Goal: Information Seeking & Learning: Find contact information

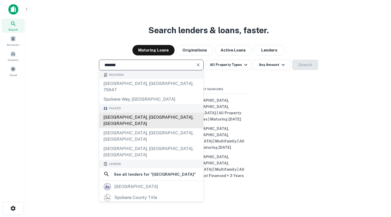
click at [139, 128] on div "[GEOGRAPHIC_DATA], [GEOGRAPHIC_DATA], [GEOGRAPHIC_DATA]" at bounding box center [151, 121] width 104 height 16
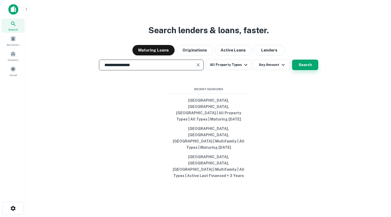
type input "**********"
click at [307, 70] on button "Search" at bounding box center [305, 65] width 26 height 10
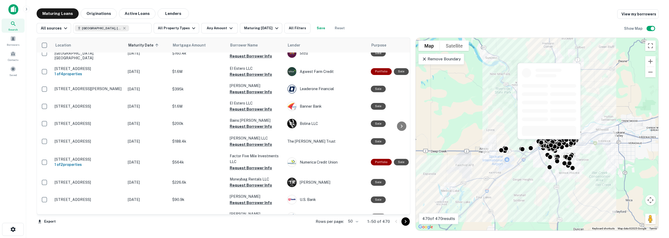
scroll to position [737, 0]
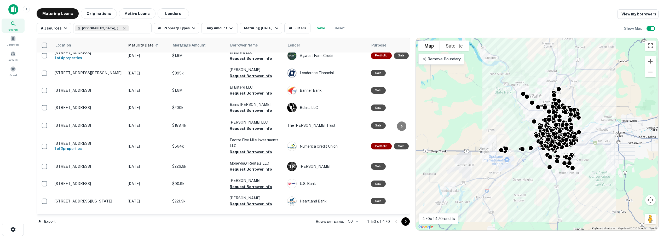
click at [356, 217] on body "Search Borrowers Contacts Saved Maturing Loans Originations Active Loans Lender…" at bounding box center [334, 119] width 669 height 238
click at [359, 217] on li "100" at bounding box center [354, 227] width 15 height 9
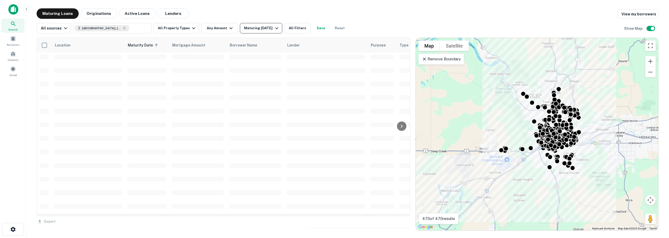
click at [270, 28] on div "Maturing In 1 Year" at bounding box center [262, 28] width 36 height 6
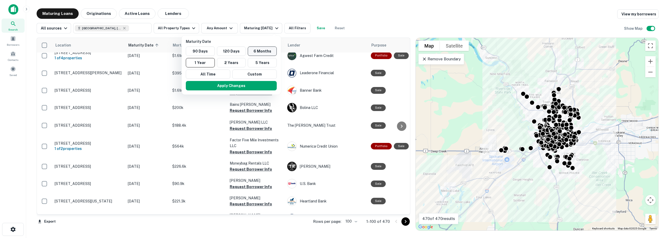
click at [256, 50] on button "6 Months" at bounding box center [262, 51] width 29 height 9
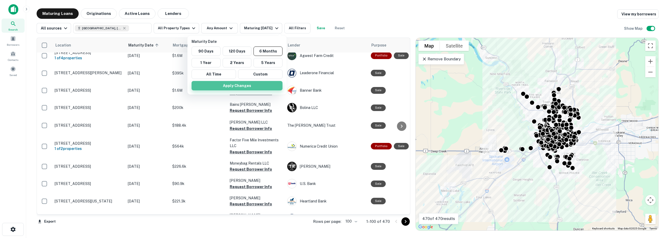
click at [249, 84] on button "Apply Changes" at bounding box center [237, 85] width 91 height 9
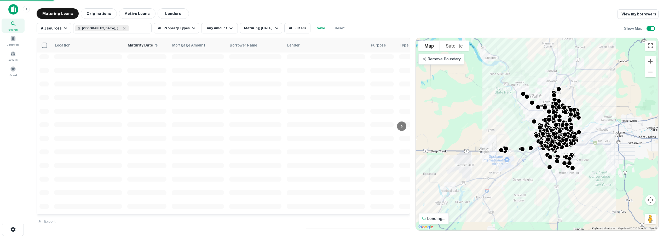
click at [296, 29] on div "Maturity Date 90 Days 120 Days 6 Months 1 Year 2 Years 5 Years All Time Custom …" at bounding box center [334, 119] width 669 height 238
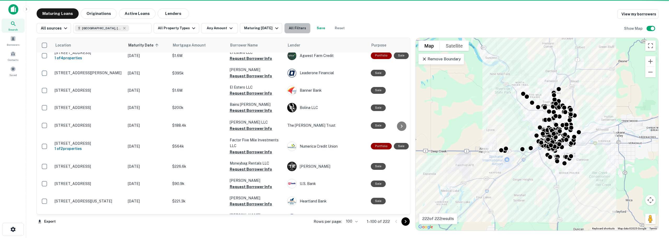
click at [296, 29] on button "All Filters" at bounding box center [298, 28] width 26 height 10
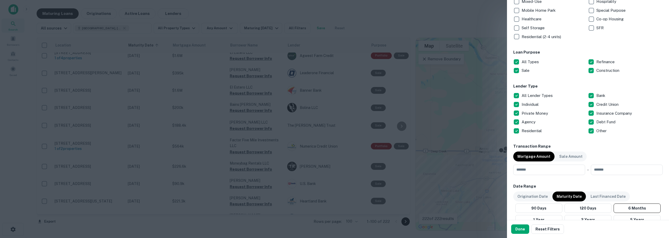
scroll to position [131, 0]
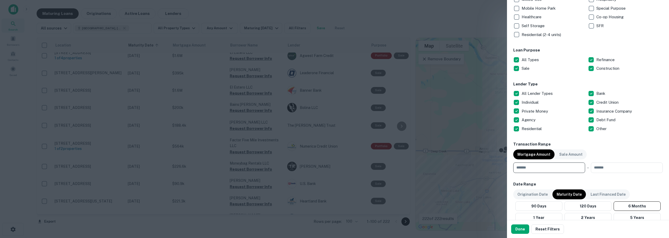
click at [390, 163] on input "number" at bounding box center [548, 168] width 68 height 10
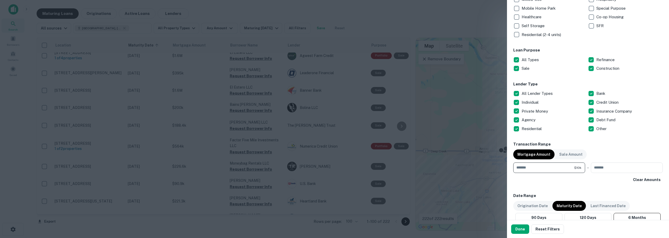
type input "*******"
click at [390, 217] on button "Done" at bounding box center [521, 229] width 18 height 9
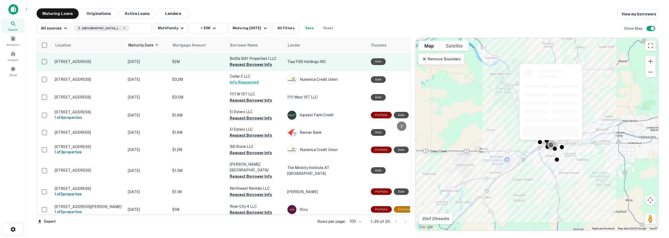
click at [375, 63] on div "Sale" at bounding box center [378, 61] width 15 height 7
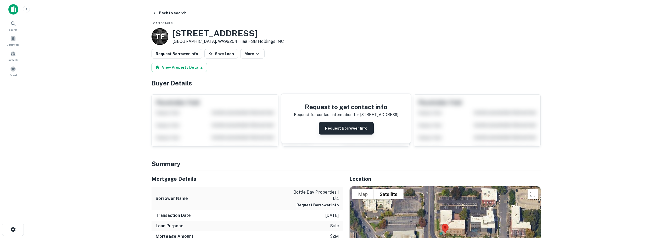
click at [338, 125] on button "Request Borrower Info" at bounding box center [346, 128] width 55 height 13
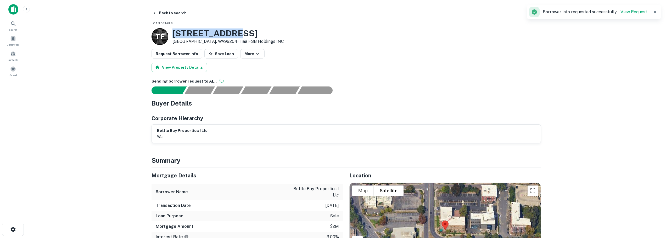
drag, startPoint x: 171, startPoint y: 31, endPoint x: 236, endPoint y: 33, distance: 64.9
click at [236, 33] on div "T F 328 W 8th Ave Spokane, WA99204 • Tiaa FSB Holdings INC" at bounding box center [217, 36] width 132 height 17
copy h3 "328 W 8th Ave"
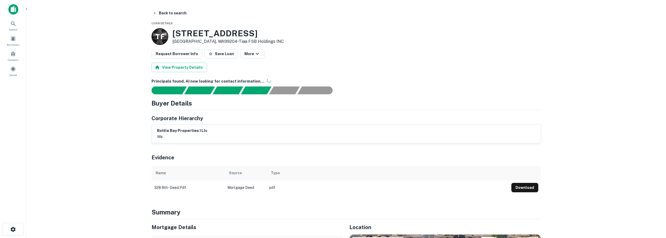
click at [124, 75] on main "Back to search Loan Details T F 328 W 8th Ave Spokane, WA99204 • Tiaa FSB Holdi…" at bounding box center [345, 119] width 639 height 238
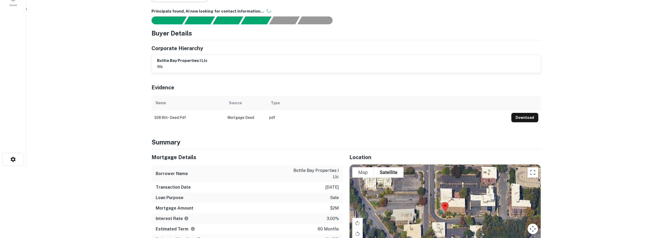
scroll to position [14, 0]
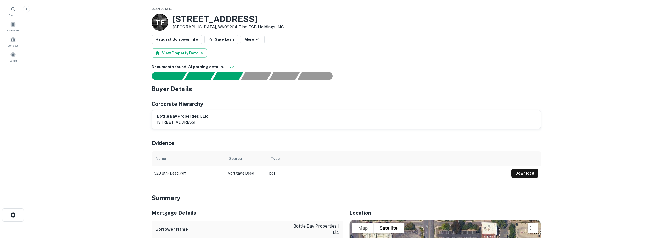
drag, startPoint x: 58, startPoint y: 120, endPoint x: 75, endPoint y: 103, distance: 23.7
click at [58, 120] on main "Back to search Loan Details T F 328 W 8th Ave Spokane, WA99204 • Tiaa FSB Holdi…" at bounding box center [345, 105] width 639 height 238
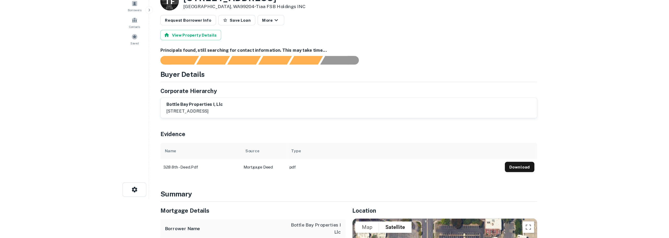
scroll to position [0, 0]
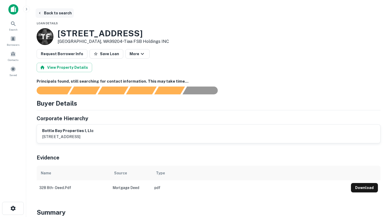
click at [43, 14] on button "Back to search" at bounding box center [55, 12] width 38 height 9
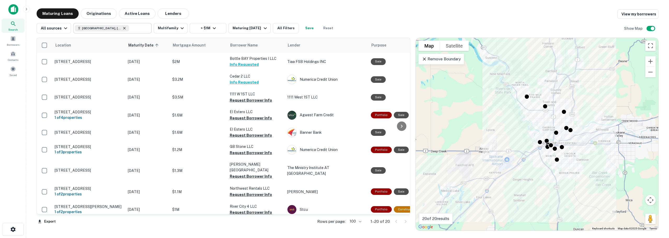
click at [122, 28] on icon at bounding box center [124, 28] width 4 height 4
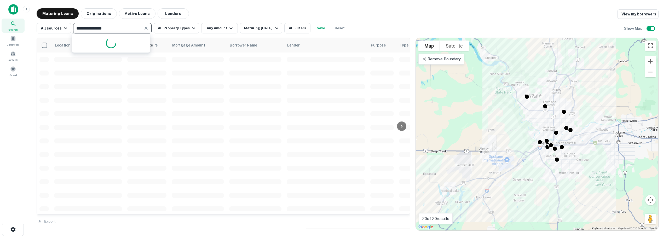
click at [110, 28] on input "**********" at bounding box center [108, 28] width 67 height 7
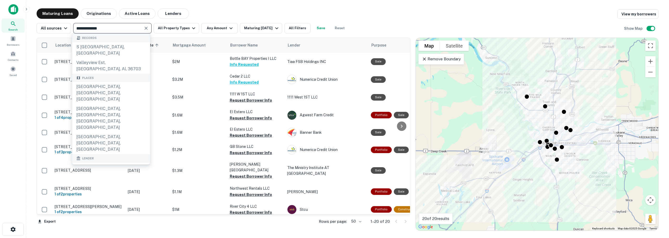
click at [83, 28] on input "**********" at bounding box center [108, 28] width 67 height 7
type input "**********"
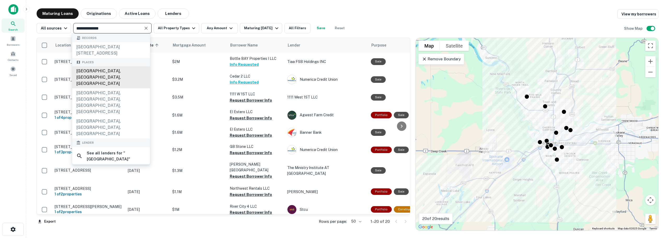
click at [111, 76] on div "Spokane Valley, WA, USA" at bounding box center [111, 77] width 78 height 22
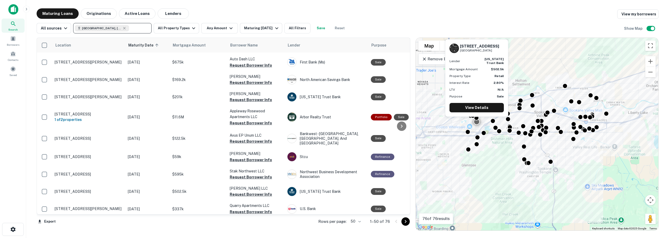
scroll to position [687, 0]
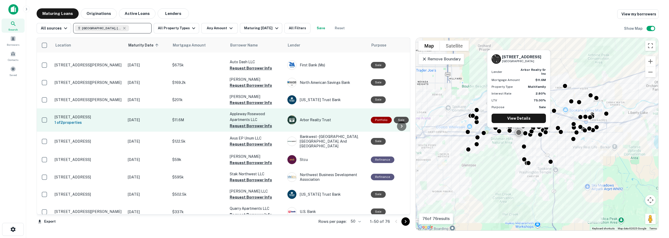
click at [231, 123] on button "Request Borrower Info" at bounding box center [251, 126] width 42 height 6
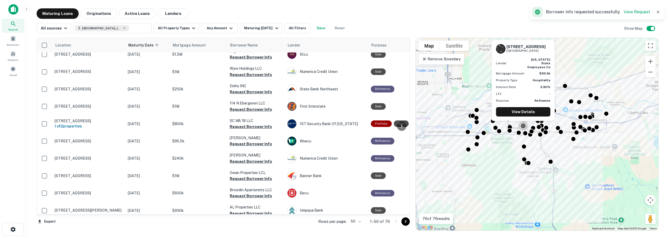
scroll to position [0, 0]
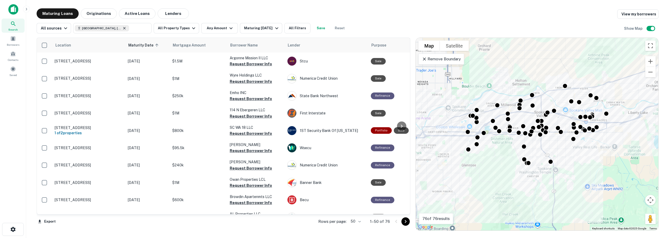
click at [122, 29] on icon at bounding box center [124, 28] width 4 height 4
click at [94, 29] on input "**********" at bounding box center [108, 28] width 67 height 7
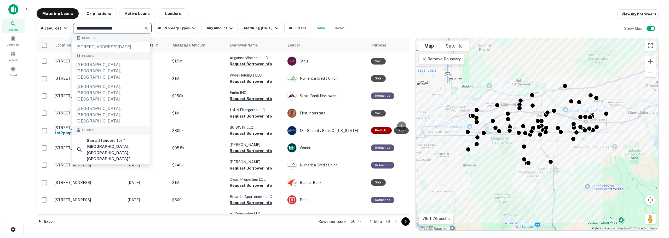
click at [94, 29] on input "**********" at bounding box center [108, 28] width 67 height 7
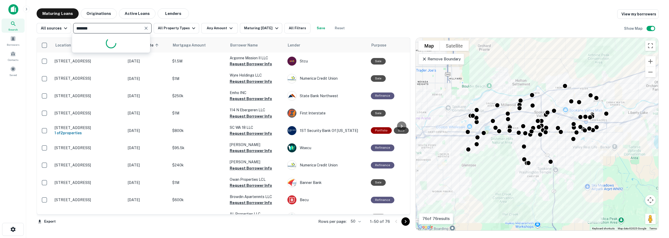
type input "********"
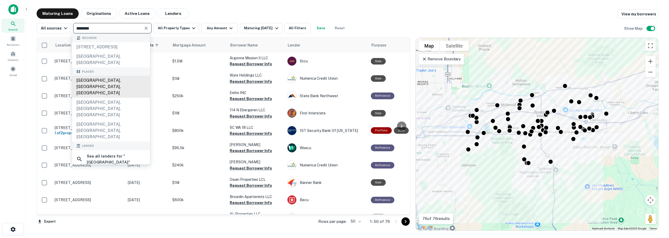
click at [96, 79] on div "Portland, OR, USA" at bounding box center [111, 87] width 78 height 22
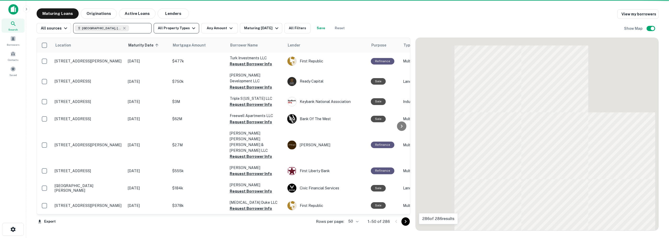
click at [170, 27] on button "All Property Types" at bounding box center [177, 28] width 46 height 10
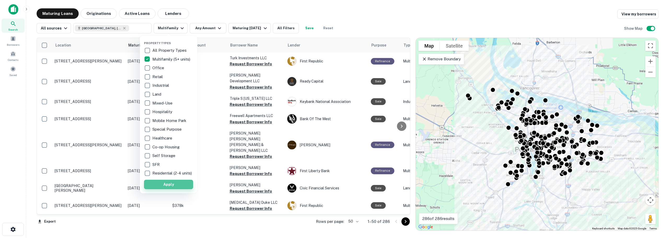
click at [177, 189] on button "Apply" at bounding box center [168, 184] width 49 height 9
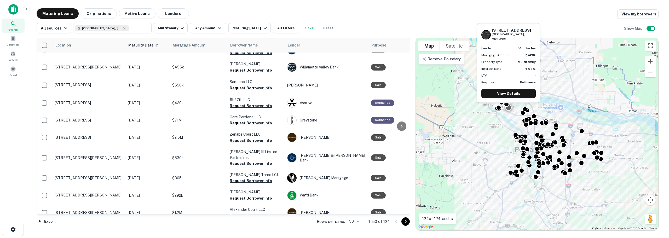
scroll to position [392, 0]
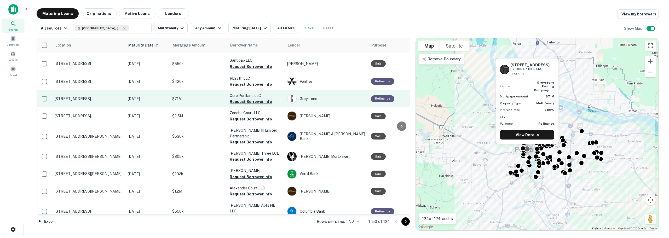
click at [266, 99] on button "Request Borrower Info" at bounding box center [251, 102] width 42 height 6
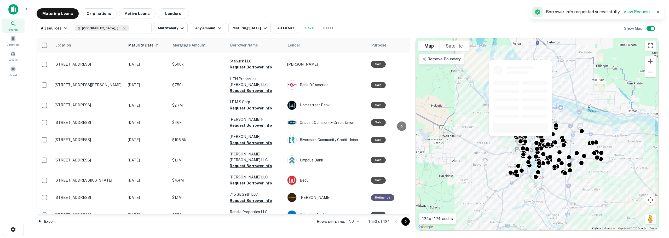
scroll to position [748, 0]
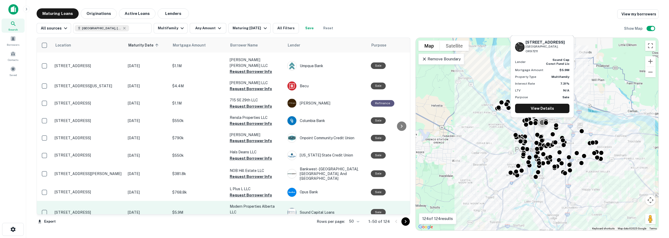
click at [241, 215] on button "Request Borrower Info" at bounding box center [251, 218] width 42 height 6
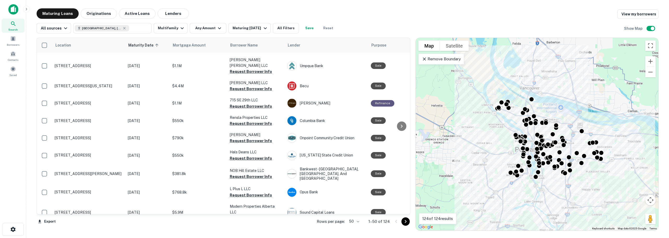
click at [390, 217] on icon "Go to next page" at bounding box center [406, 222] width 6 height 6
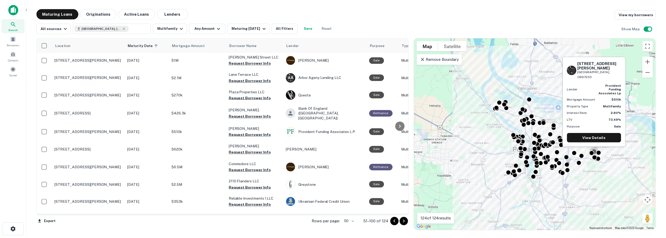
scroll to position [732, 0]
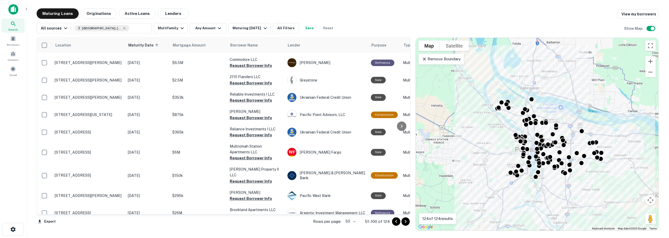
click at [13, 13] on img at bounding box center [13, 9] width 10 height 10
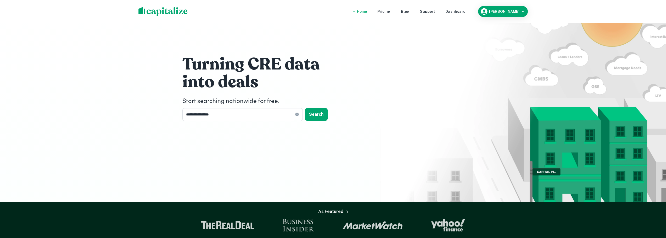
click at [367, 12] on div "Home" at bounding box center [362, 12] width 10 height 6
click at [390, 14] on div "Ryan Fahy" at bounding box center [503, 12] width 46 height 8
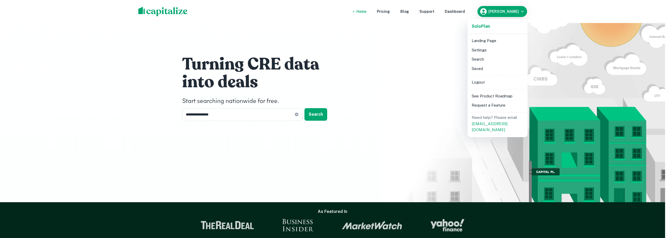
drag, startPoint x: 472, startPoint y: 12, endPoint x: 467, endPoint y: 11, distance: 5.1
click at [390, 12] on div at bounding box center [334, 119] width 669 height 238
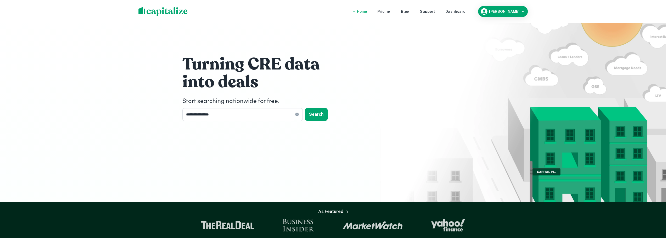
drag, startPoint x: 467, startPoint y: 11, endPoint x: 459, endPoint y: 16, distance: 9.6
click at [390, 11] on div "Dashboard" at bounding box center [455, 12] width 20 height 6
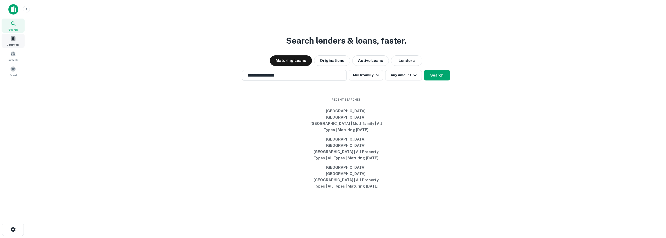
click at [14, 45] on span "Borrowers" at bounding box center [13, 45] width 13 height 4
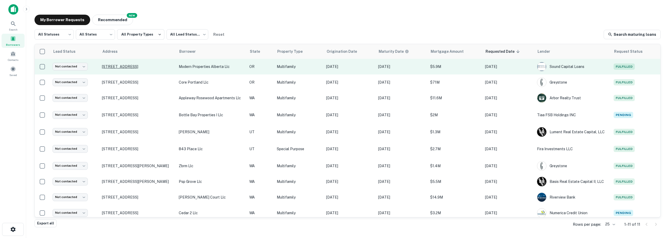
click at [118, 69] on p "[STREET_ADDRESS]" at bounding box center [138, 66] width 72 height 5
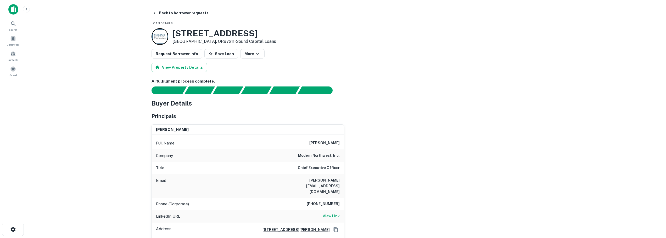
drag, startPoint x: 172, startPoint y: 33, endPoint x: 258, endPoint y: 32, distance: 85.8
click at [258, 32] on div "[STREET_ADDRESS] • Sound Capital Loans" at bounding box center [345, 36] width 389 height 17
copy h3 "[STREET_ADDRESS]"
click at [200, 68] on button "View Property Details" at bounding box center [178, 67] width 55 height 9
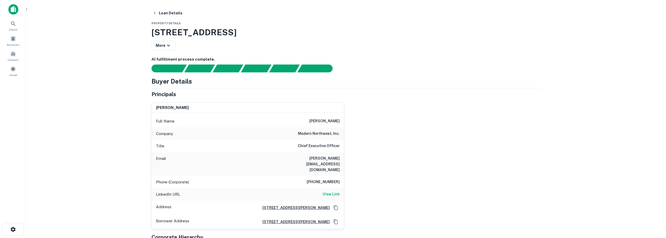
drag, startPoint x: 68, startPoint y: 159, endPoint x: 224, endPoint y: 160, distance: 155.3
click at [68, 159] on main "Loan Details Property Details [STREET_ADDRESS] More AI fulfillment process comp…" at bounding box center [345, 119] width 639 height 238
drag, startPoint x: 299, startPoint y: 157, endPoint x: 343, endPoint y: 158, distance: 44.2
click at [343, 158] on div "Email [PERSON_NAME][EMAIL_ADDRESS][DOMAIN_NAME]" at bounding box center [248, 164] width 192 height 24
copy h6 "[PERSON_NAME][EMAIL_ADDRESS][DOMAIN_NAME]"
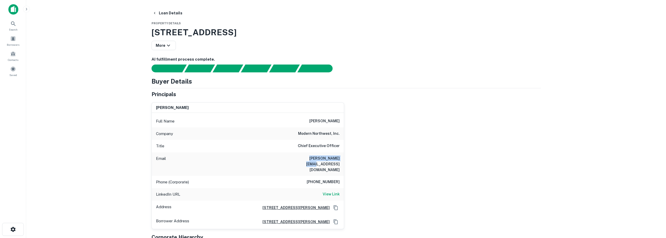
drag, startPoint x: 150, startPoint y: 31, endPoint x: 230, endPoint y: 33, distance: 80.0
copy h3 "[STREET_ADDRESS]"
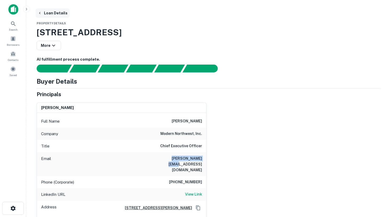
click at [42, 13] on button "Loan Details" at bounding box center [53, 12] width 34 height 9
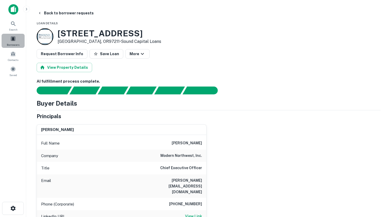
click at [15, 44] on span "Borrowers" at bounding box center [13, 45] width 13 height 4
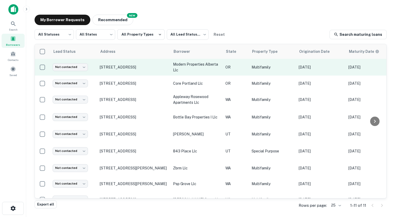
click at [186, 72] on p "modern properties alberta llc" at bounding box center [196, 67] width 47 height 12
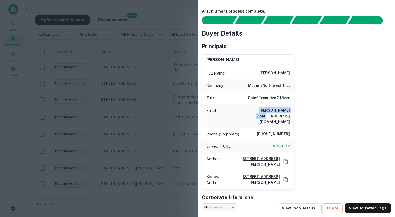
drag, startPoint x: 250, startPoint y: 112, endPoint x: 289, endPoint y: 111, distance: 39.5
click at [289, 111] on div "Email alvin@modernnw.com" at bounding box center [248, 116] width 92 height 24
copy h6 "alvin@modernnw.com"
click at [283, 143] on h6 "View Link" at bounding box center [280, 146] width 17 height 6
click at [25, 85] on div at bounding box center [197, 108] width 395 height 217
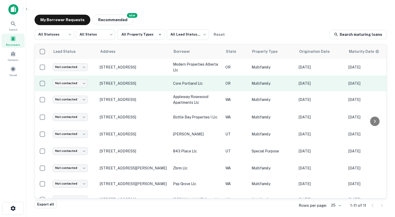
click at [156, 87] on td "[STREET_ADDRESS]" at bounding box center [133, 84] width 73 height 16
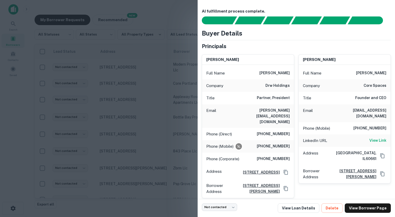
click at [155, 91] on div at bounding box center [197, 108] width 395 height 217
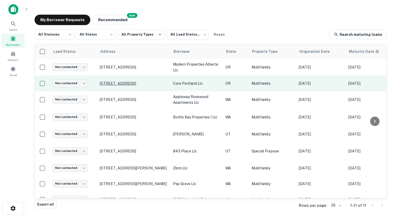
click at [147, 84] on p "[STREET_ADDRESS]" at bounding box center [134, 83] width 68 height 5
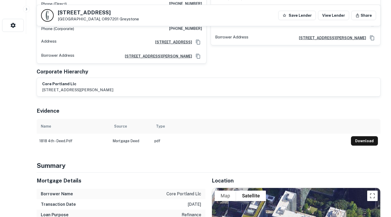
scroll to position [52, 0]
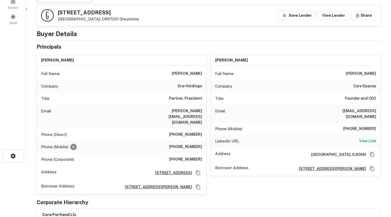
drag, startPoint x: 228, startPoint y: 183, endPoint x: 249, endPoint y: 180, distance: 22.0
click at [228, 183] on div "Principals david c. nelson Full Name david c. nelson Company drw holdings Title…" at bounding box center [209, 135] width 344 height 184
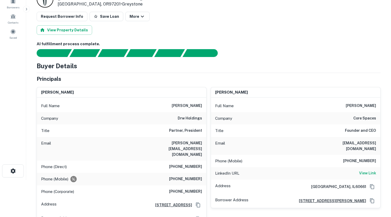
scroll to position [0, 0]
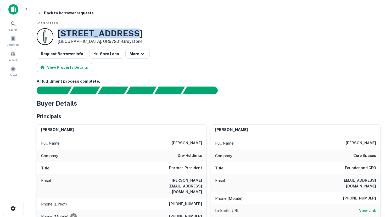
drag, startPoint x: 78, startPoint y: 32, endPoint x: 137, endPoint y: 32, distance: 59.1
click at [137, 32] on div "1818 SW 4TH AVE Portland, OR97201 • Greystone" at bounding box center [209, 36] width 344 height 17
copy h3 "1818 SW 4TH AVE"
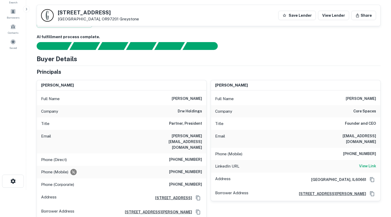
scroll to position [78, 0]
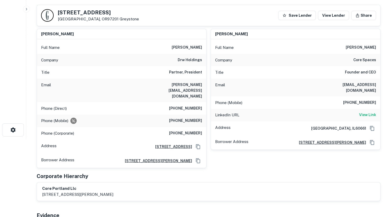
click at [268, 172] on div "Corporate Hierarchy" at bounding box center [209, 176] width 344 height 8
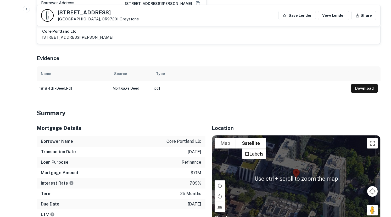
scroll to position [262, 0]
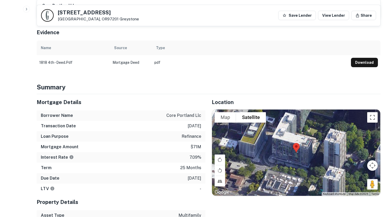
click at [221, 82] on h4 "Summary" at bounding box center [209, 86] width 344 height 9
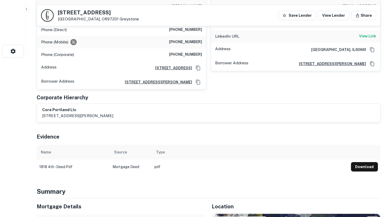
scroll to position [78, 0]
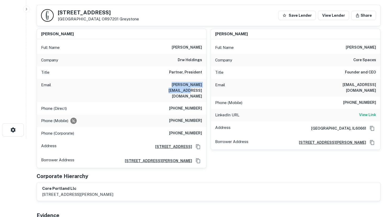
drag, startPoint x: 154, startPoint y: 84, endPoint x: 203, endPoint y: 84, distance: 48.4
click at [203, 84] on div "Email dnelson@drwholdings.com" at bounding box center [121, 91] width 169 height 24
copy h6 "dnelson@drwholdings.com"
click at [364, 112] on h6 "View Link" at bounding box center [367, 115] width 17 height 6
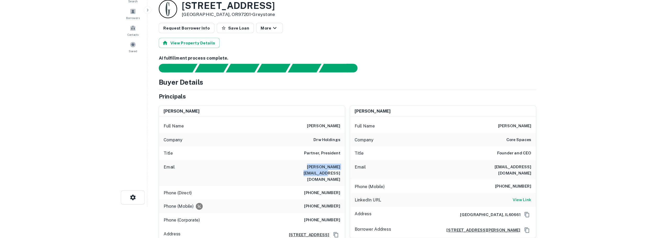
scroll to position [0, 0]
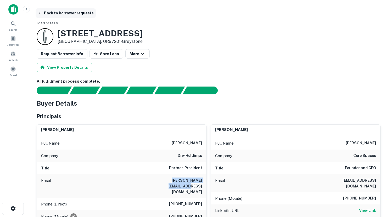
click at [42, 13] on icon "button" at bounding box center [40, 13] width 4 height 4
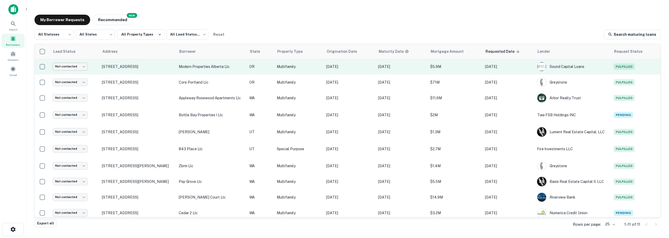
click at [88, 67] on body "Search Borrowers Contacts Saved My Borrower Requests NEW Recommended All Status…" at bounding box center [334, 119] width 669 height 238
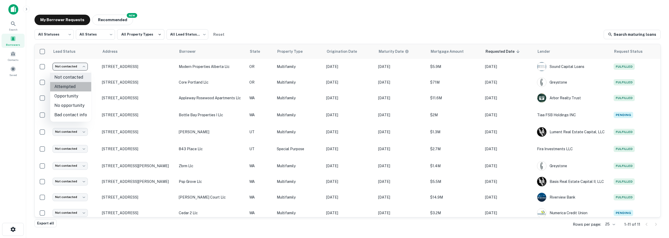
click at [78, 86] on li "Attempted" at bounding box center [70, 86] width 41 height 9
type input "*********"
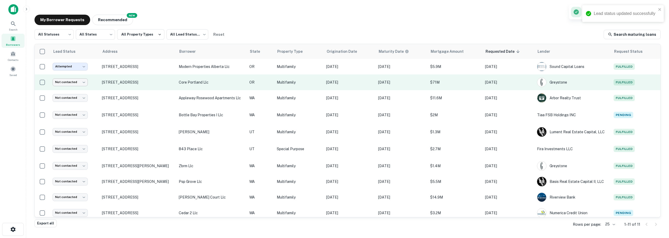
click at [80, 81] on body "Lead status updated successfully Search Borrowers Contacts Saved My Borrower Re…" at bounding box center [334, 119] width 669 height 238
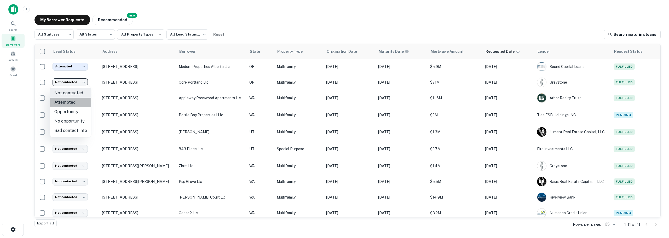
click at [77, 101] on li "Attempted" at bounding box center [70, 102] width 41 height 9
type input "*********"
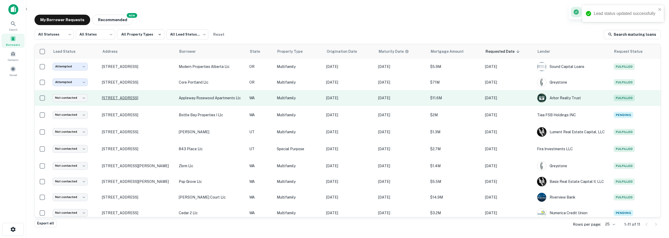
click at [137, 98] on p "[STREET_ADDRESS]" at bounding box center [138, 98] width 72 height 5
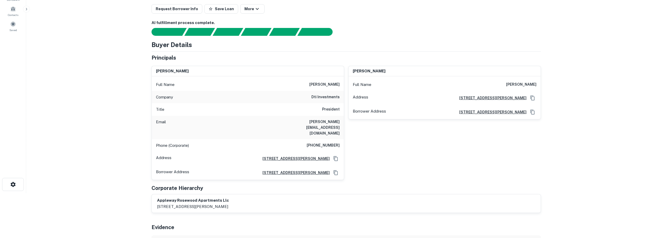
scroll to position [52, 0]
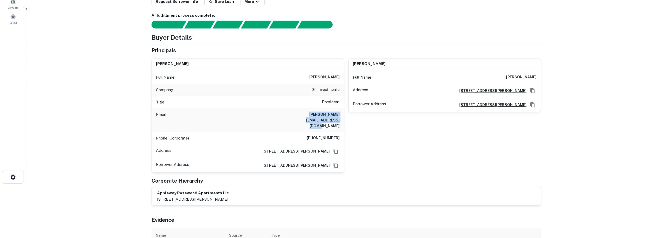
drag, startPoint x: 278, startPoint y: 115, endPoint x: 339, endPoint y: 122, distance: 61.9
click at [339, 122] on div "Email david.alkosser@dgeinvestments.com" at bounding box center [248, 121] width 192 height 24
copy h6 "david.alkosser@dgeinvestments.com"
click at [60, 92] on main "Back to borrower requests Loan Details Portfolio Loan 2 properties (WA) Request…" at bounding box center [345, 67] width 639 height 238
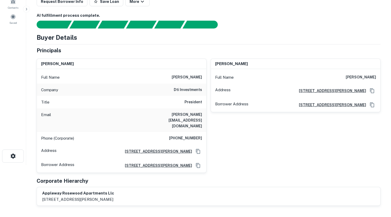
drag, startPoint x: 103, startPoint y: 145, endPoint x: 173, endPoint y: 145, distance: 70.6
click at [173, 145] on div "Address 1912 N Broadway Ste 300, Santa Ana, CA94104" at bounding box center [121, 151] width 169 height 14
click at [82, 177] on h5 "Corporate Hierarchy" at bounding box center [63, 181] width 52 height 8
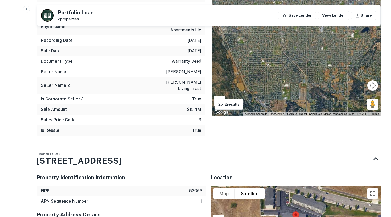
scroll to position [471, 0]
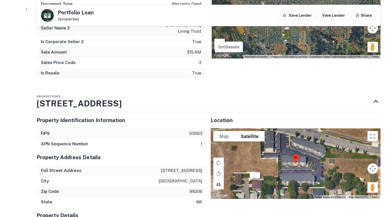
drag, startPoint x: 155, startPoint y: 162, endPoint x: 201, endPoint y: 163, distance: 46.6
click at [201, 166] on div "Full Street Address 10108 e appleway ave" at bounding box center [122, 171] width 170 height 10
copy p "10108 e appleway ave"
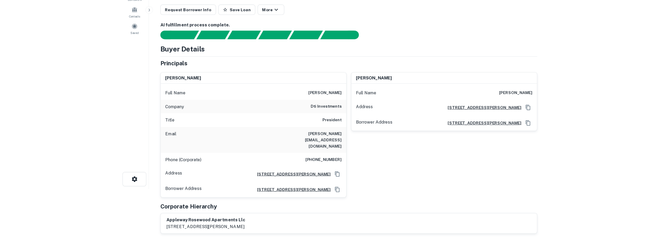
scroll to position [0, 0]
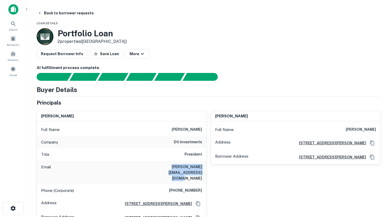
drag, startPoint x: 141, startPoint y: 168, endPoint x: 205, endPoint y: 173, distance: 64.5
click at [205, 173] on div "Email david.alkosser@dgeinvestments.com" at bounding box center [121, 173] width 169 height 24
copy h6 "david.alkosser@dgeinvestments.com"
click at [38, 14] on icon "button" at bounding box center [40, 13] width 4 height 4
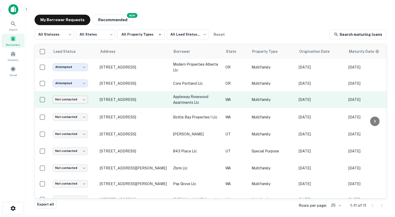
click at [65, 100] on body "Search Borrowers Contacts Saved My Borrower Requests NEW Recommended All Status…" at bounding box center [197, 108] width 395 height 217
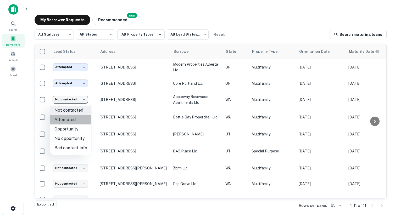
click at [68, 118] on li "Attempted" at bounding box center [70, 119] width 41 height 9
type input "*********"
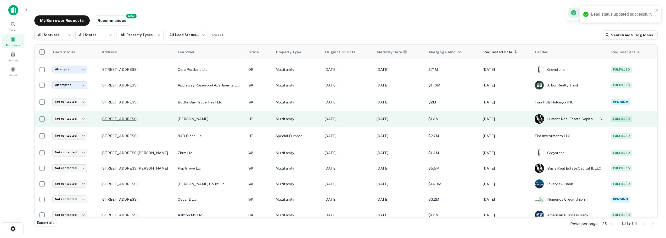
scroll to position [19, 0]
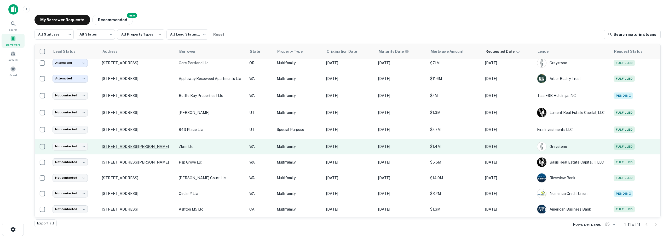
click at [105, 147] on p "[STREET_ADDRESS][PERSON_NAME]" at bounding box center [138, 146] width 72 height 5
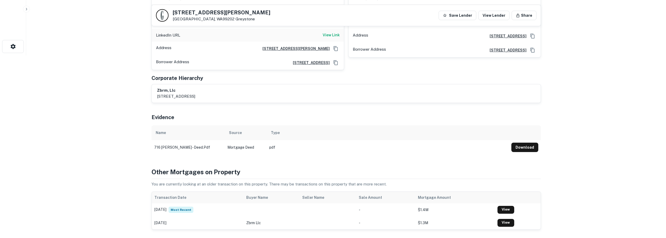
scroll to position [314, 0]
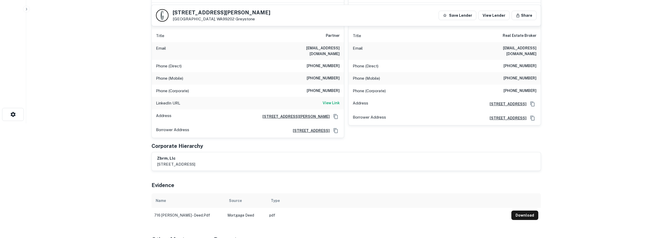
scroll to position [31, 0]
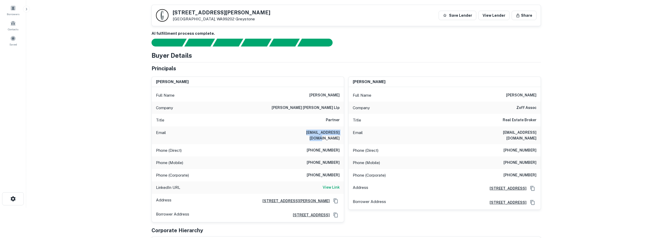
drag, startPoint x: 287, startPoint y: 134, endPoint x: 341, endPoint y: 134, distance: 53.3
click at [341, 134] on div "Email jm@mcqueendroste.com" at bounding box center [248, 136] width 192 height 18
copy h6 "jm@mcqueendroste.com"
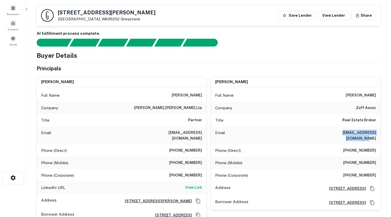
drag, startPoint x: 324, startPoint y: 133, endPoint x: 378, endPoint y: 131, distance: 54.4
click at [378, 131] on div "Email frederickbalzer@yahoo.com" at bounding box center [295, 136] width 169 height 18
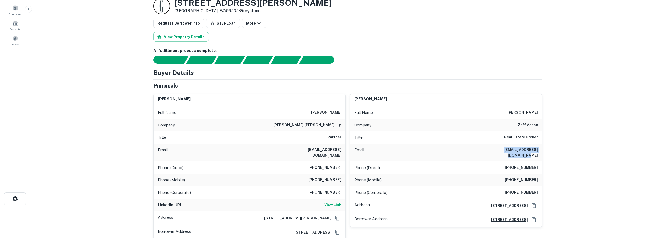
scroll to position [0, 0]
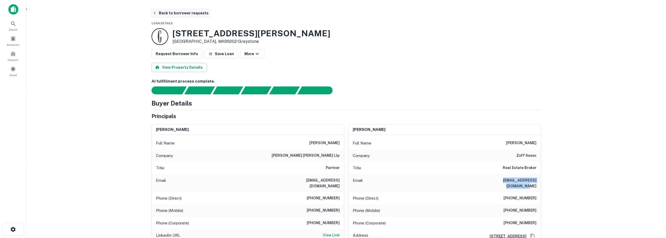
click at [154, 12] on icon "button" at bounding box center [154, 13] width 4 height 4
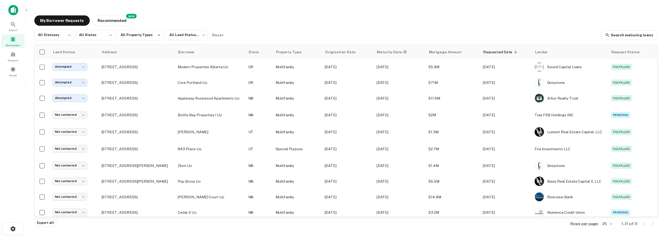
scroll to position [19, 0]
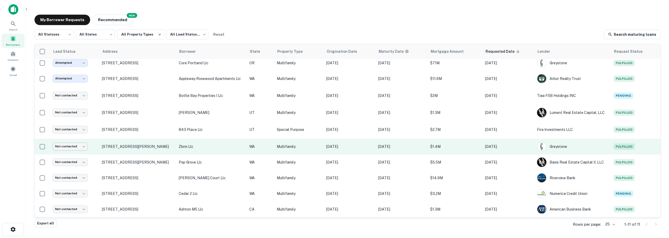
click at [70, 146] on body "Search Borrowers Contacts Saved My Borrower Requests NEW Recommended All Status…" at bounding box center [334, 119] width 669 height 238
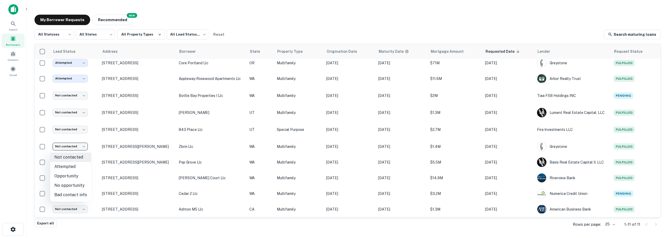
click at [72, 168] on li "Attempted" at bounding box center [70, 166] width 41 height 9
type input "*********"
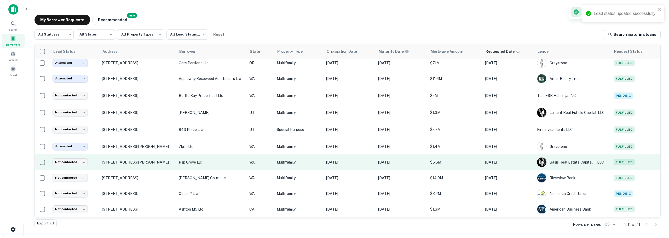
click at [115, 163] on p "[STREET_ADDRESS][PERSON_NAME]" at bounding box center [138, 162] width 72 height 5
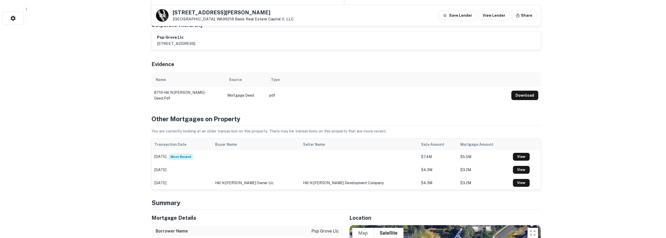
scroll to position [288, 0]
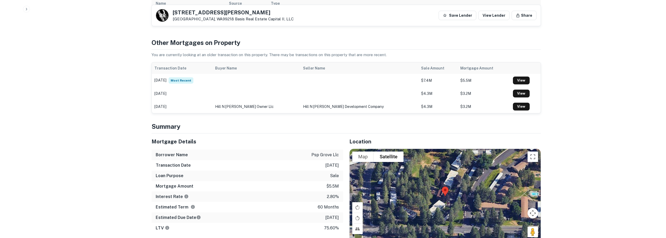
drag, startPoint x: 45, startPoint y: 104, endPoint x: 97, endPoint y: 82, distance: 55.7
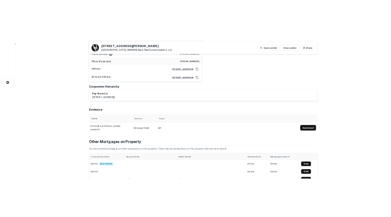
scroll to position [52, 0]
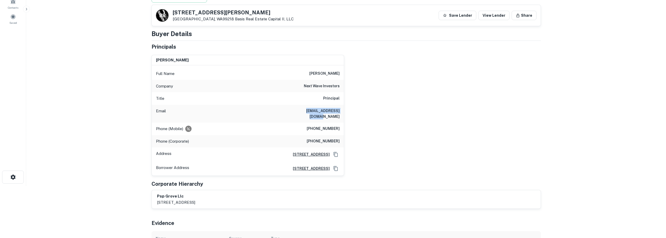
drag, startPoint x: 294, startPoint y: 110, endPoint x: 343, endPoint y: 113, distance: 49.0
click at [343, 113] on div "Email jordan@nextwavepm.com" at bounding box center [248, 114] width 192 height 18
copy h6 "jordan@nextwavepm.com"
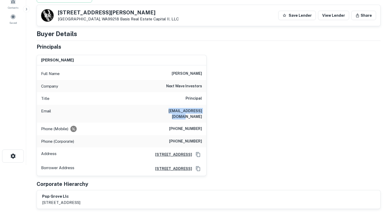
click at [28, 111] on main "Back to borrower requests B R 8719 N HILL N DALE ST Spokane, WA99218 Basis Real…" at bounding box center [208, 56] width 365 height 217
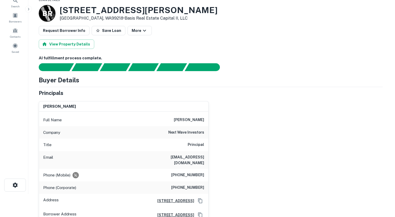
scroll to position [0, 0]
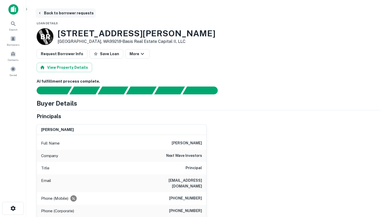
click at [37, 12] on button "Back to borrower requests" at bounding box center [66, 12] width 60 height 9
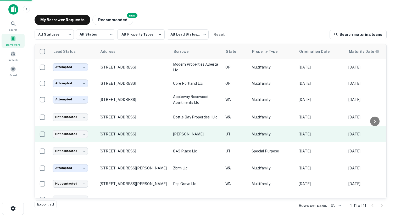
scroll to position [19, 0]
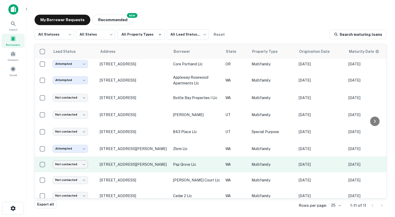
click at [56, 166] on body "Search Borrowers Contacts Saved My Borrower Requests NEW Recommended All Status…" at bounding box center [197, 108] width 395 height 217
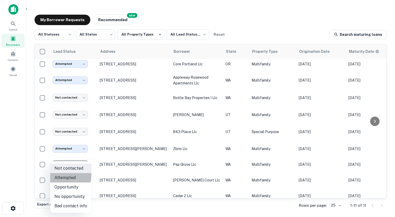
click at [57, 175] on li "Attempted" at bounding box center [70, 177] width 41 height 9
type input "*********"
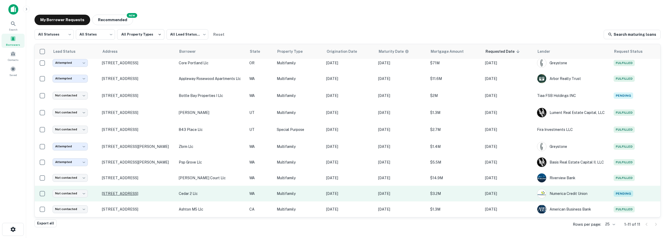
click at [127, 193] on p "[STREET_ADDRESS]" at bounding box center [138, 193] width 72 height 5
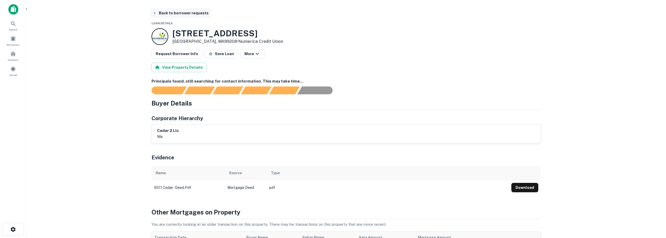
click at [156, 12] on icon "button" at bounding box center [154, 13] width 4 height 4
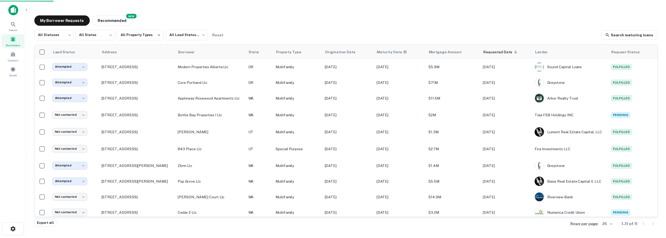
scroll to position [19, 0]
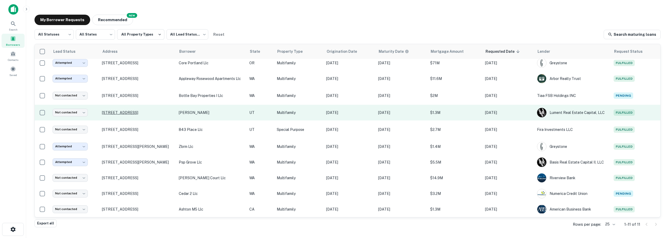
click at [119, 114] on p "[STREET_ADDRESS]" at bounding box center [138, 112] width 72 height 5
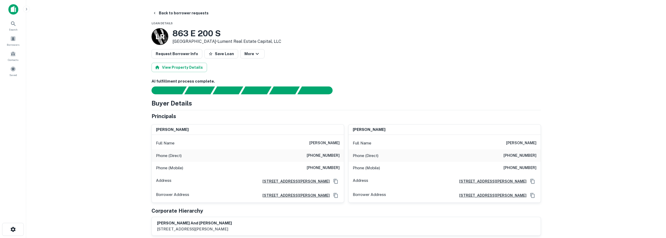
drag, startPoint x: 232, startPoint y: 181, endPoint x: 330, endPoint y: 182, distance: 97.8
click at [330, 182] on div "Address 2915 American Saddler Drive, Park City, UT84060" at bounding box center [248, 181] width 192 height 14
copy h6 "2915 American Saddler Drive, Park City, UT84060"
